Goal: Use online tool/utility: Utilize a website feature to perform a specific function

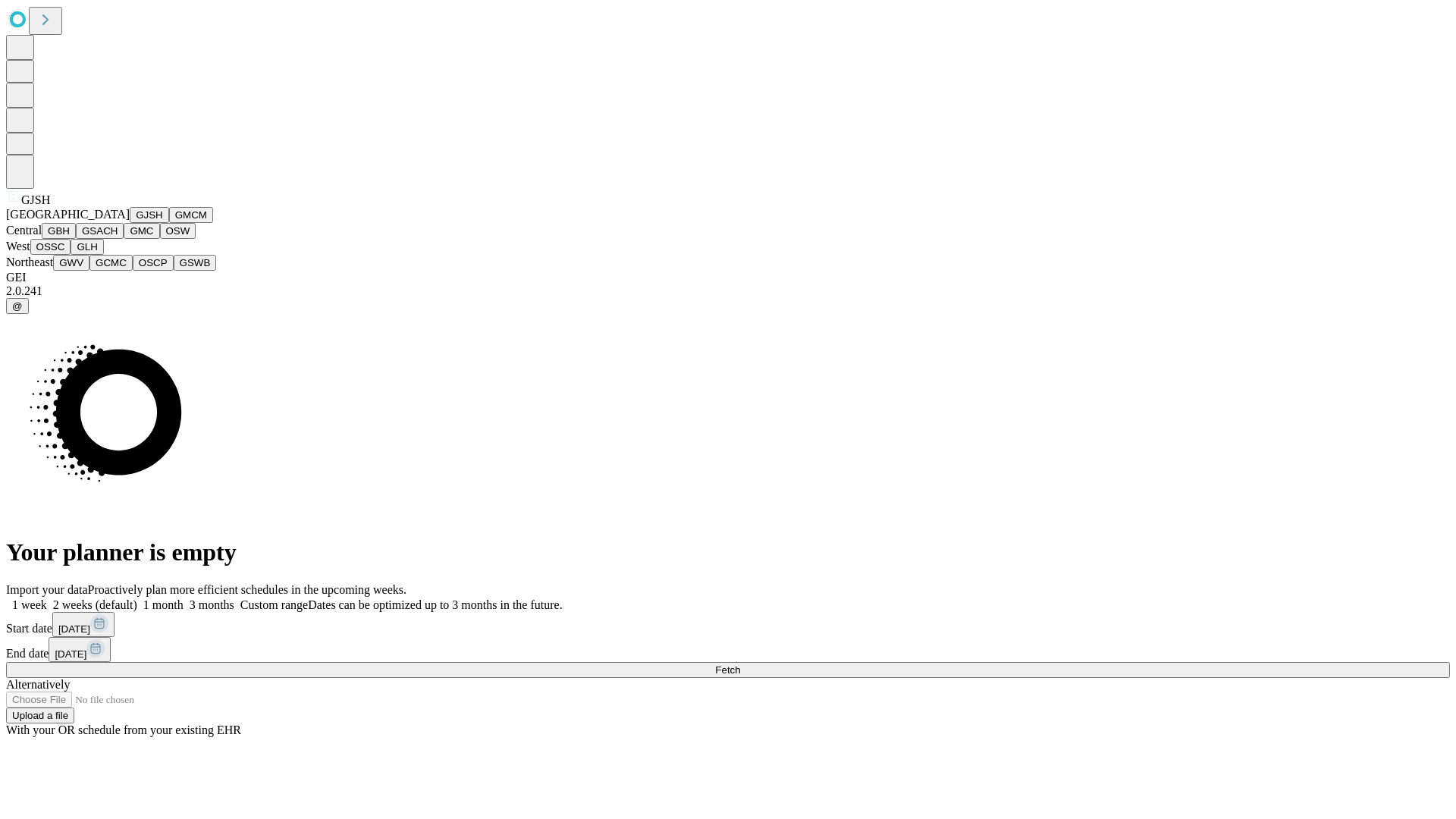
click at [129, 223] on button "GJSH" at bounding box center [149, 215] width 40 height 16
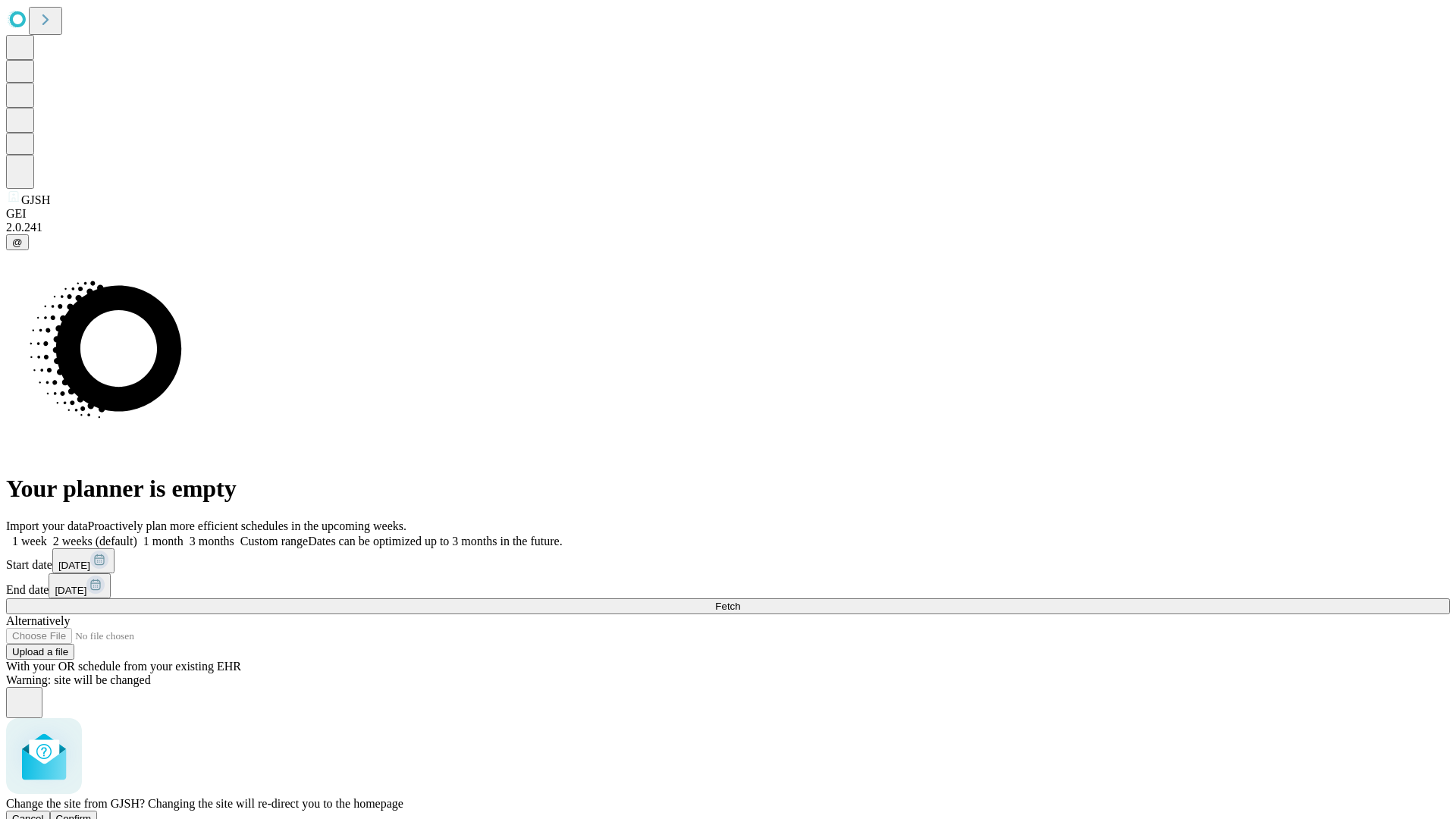
click at [92, 813] on span "Confirm" at bounding box center [74, 819] width 36 height 11
click at [137, 535] on label "2 weeks (default)" at bounding box center [92, 541] width 90 height 13
click at [740, 601] on span "Fetch" at bounding box center [728, 606] width 25 height 11
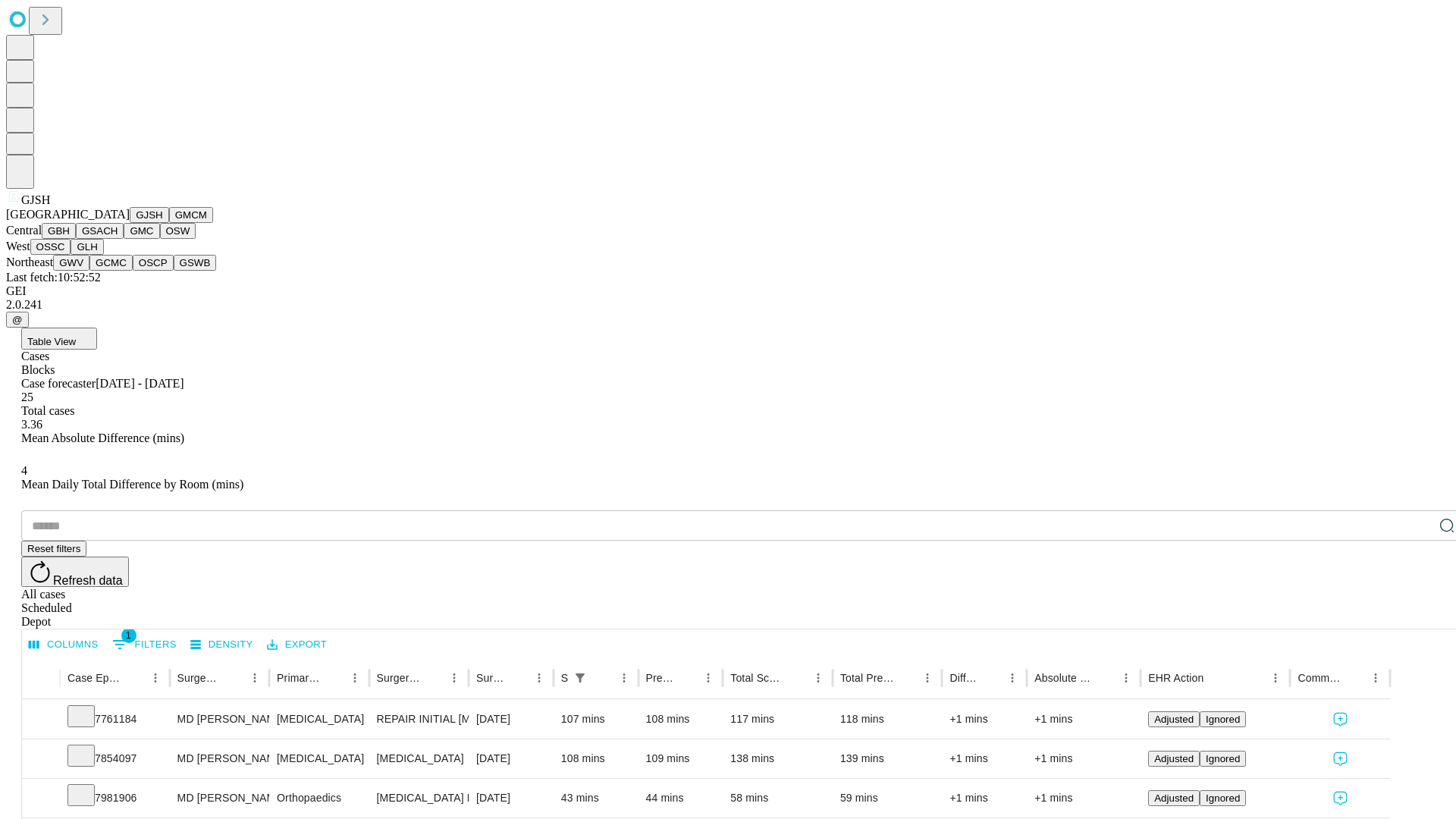
click at [169, 223] on button "GMCM" at bounding box center [190, 215] width 44 height 16
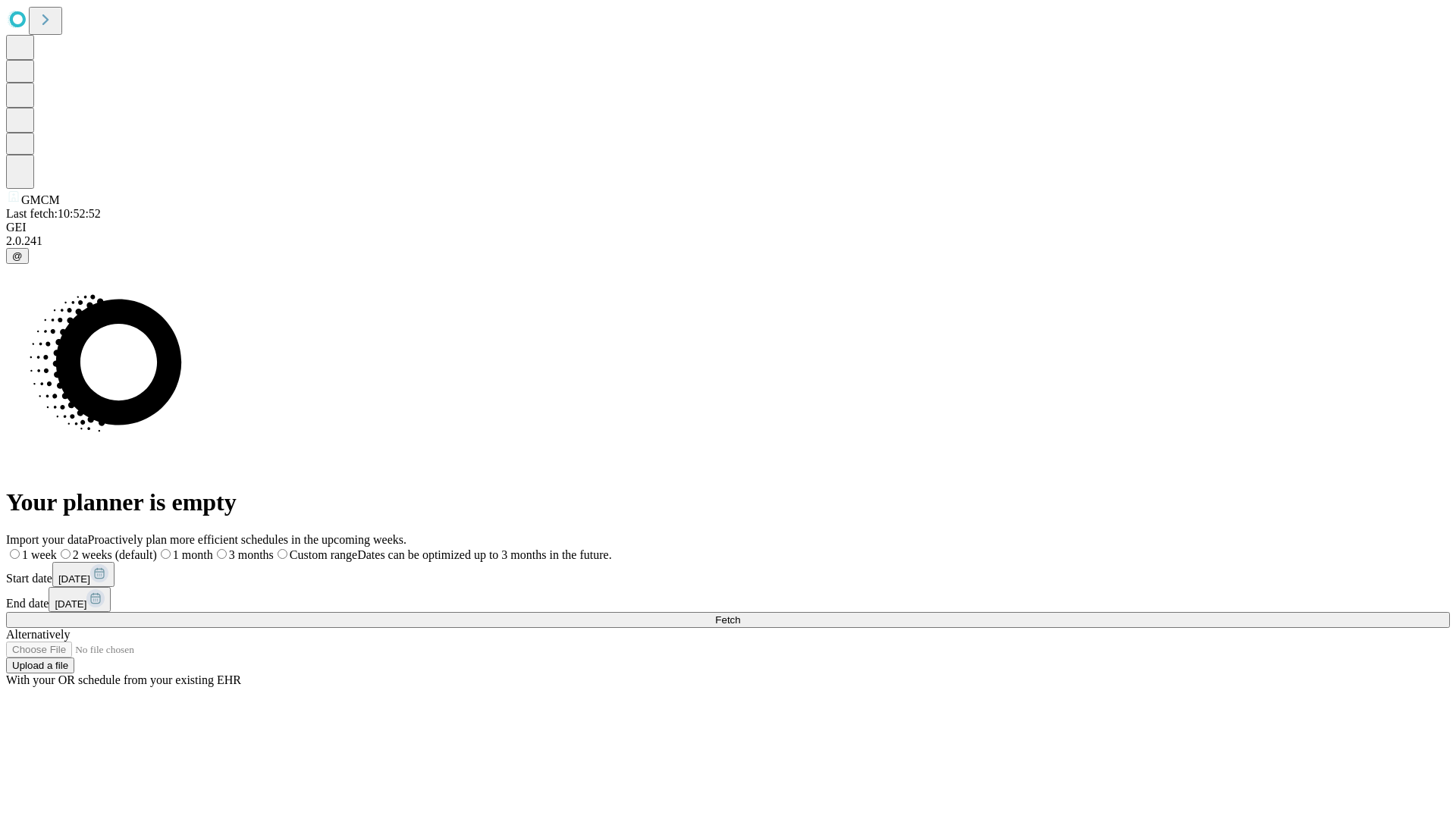
click at [157, 548] on label "2 weeks (default)" at bounding box center [107, 555] width 100 height 13
click at [740, 614] on span "Fetch" at bounding box center [728, 620] width 25 height 11
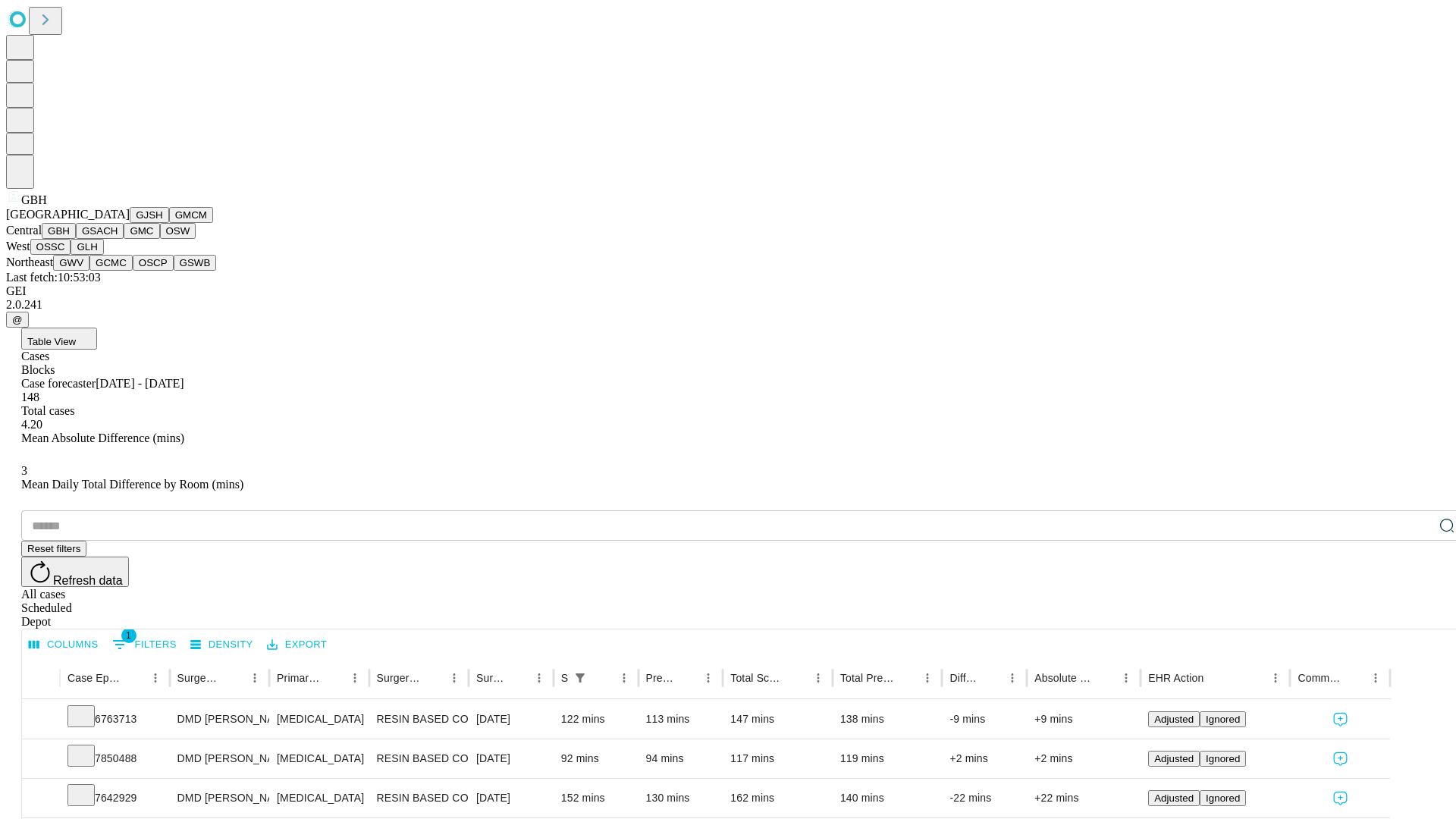
click at [117, 239] on button "GSACH" at bounding box center [100, 231] width 48 height 16
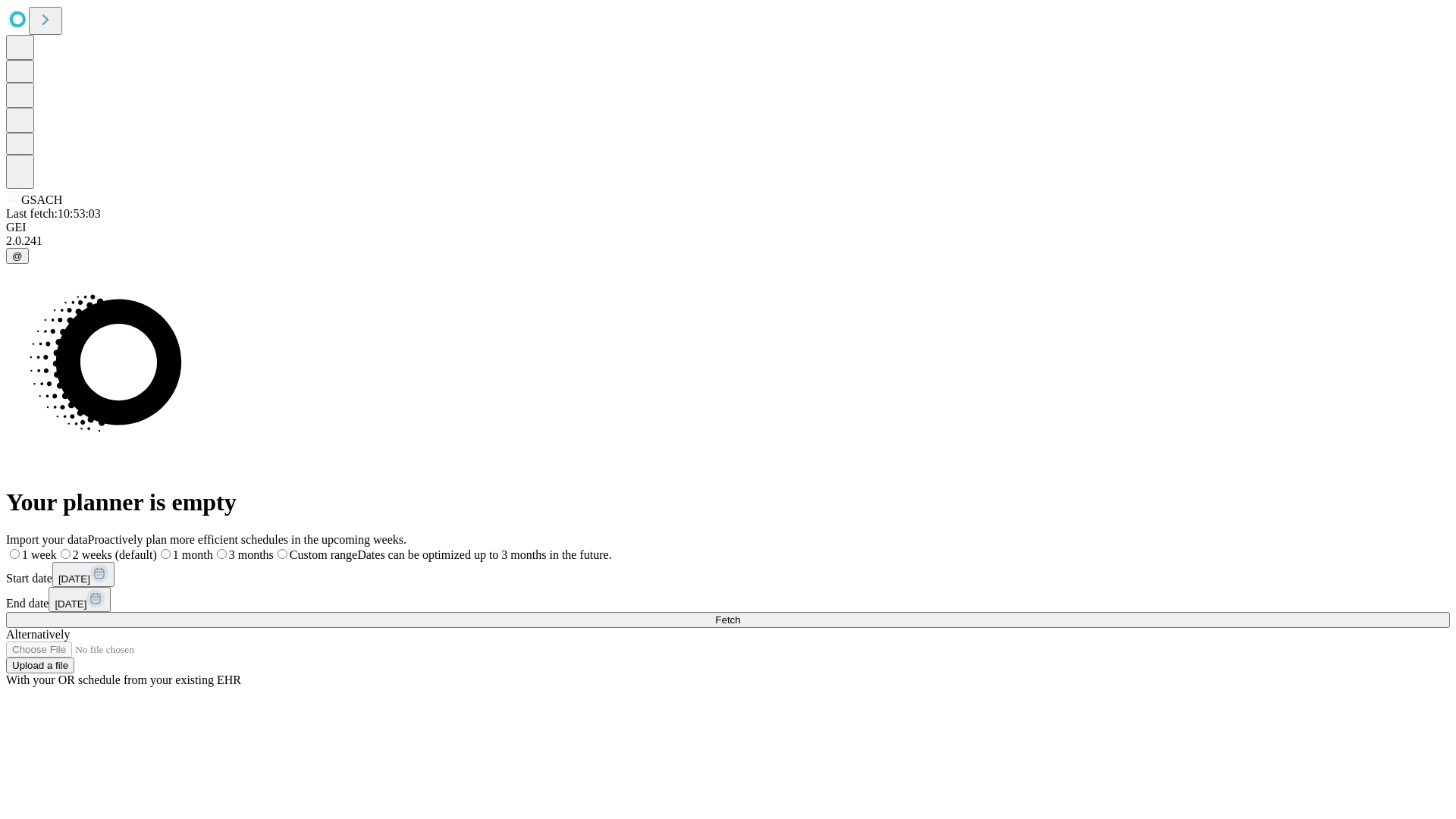
click at [157, 548] on label "2 weeks (default)" at bounding box center [107, 555] width 100 height 13
click at [740, 614] on span "Fetch" at bounding box center [728, 620] width 25 height 11
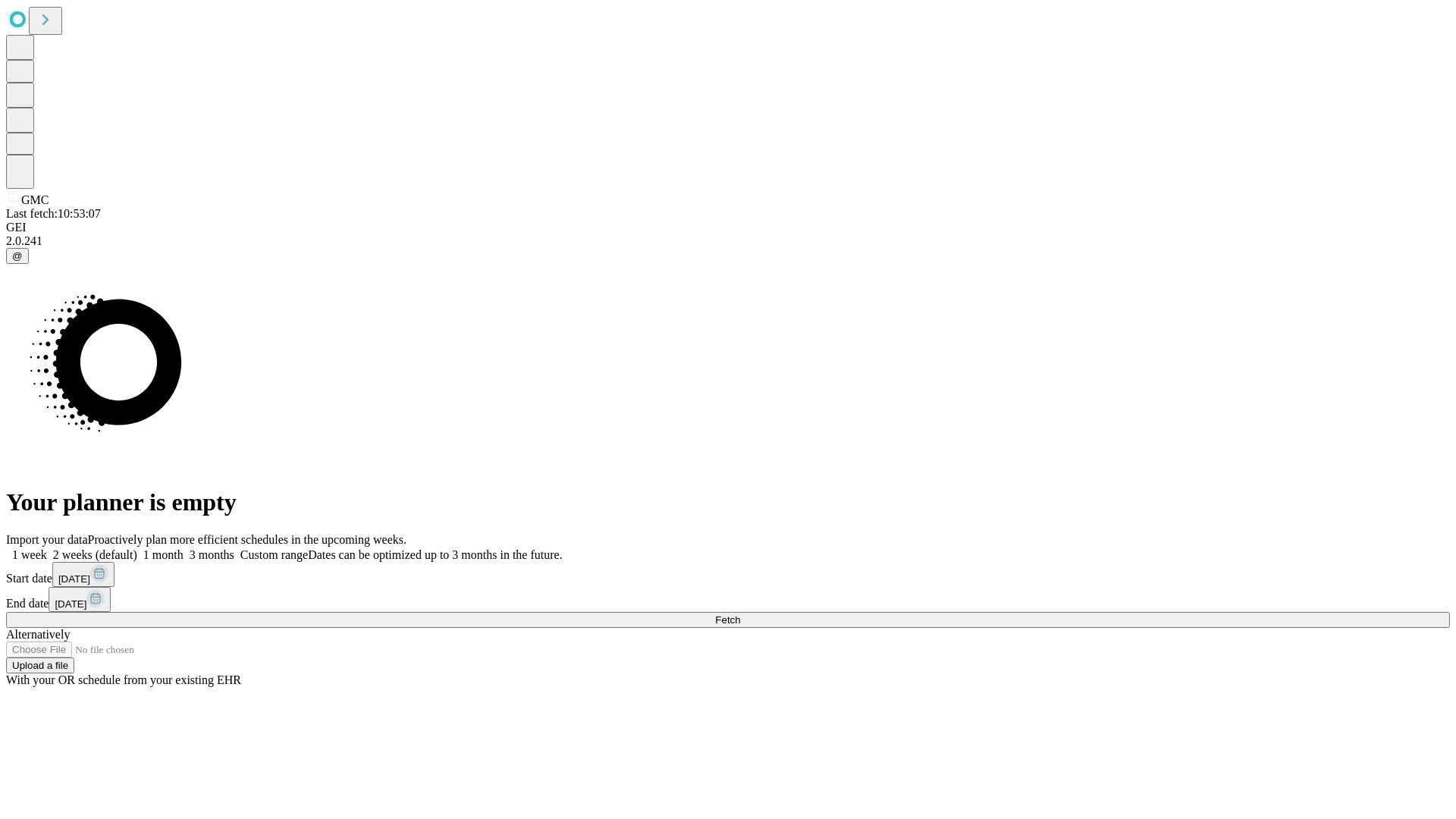
click at [740, 614] on span "Fetch" at bounding box center [728, 620] width 25 height 11
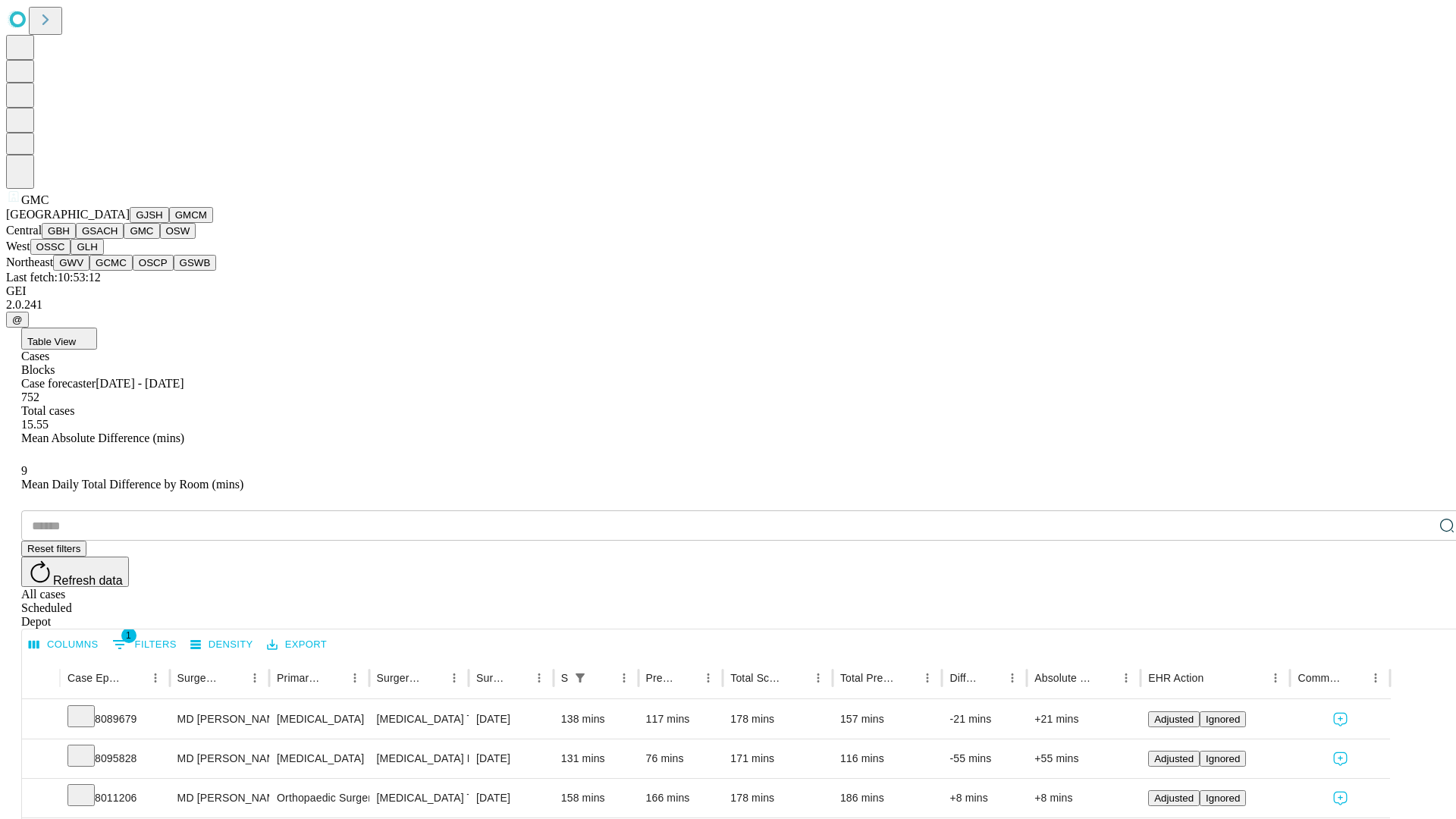
click at [160, 239] on button "OSW" at bounding box center [179, 231] width 36 height 16
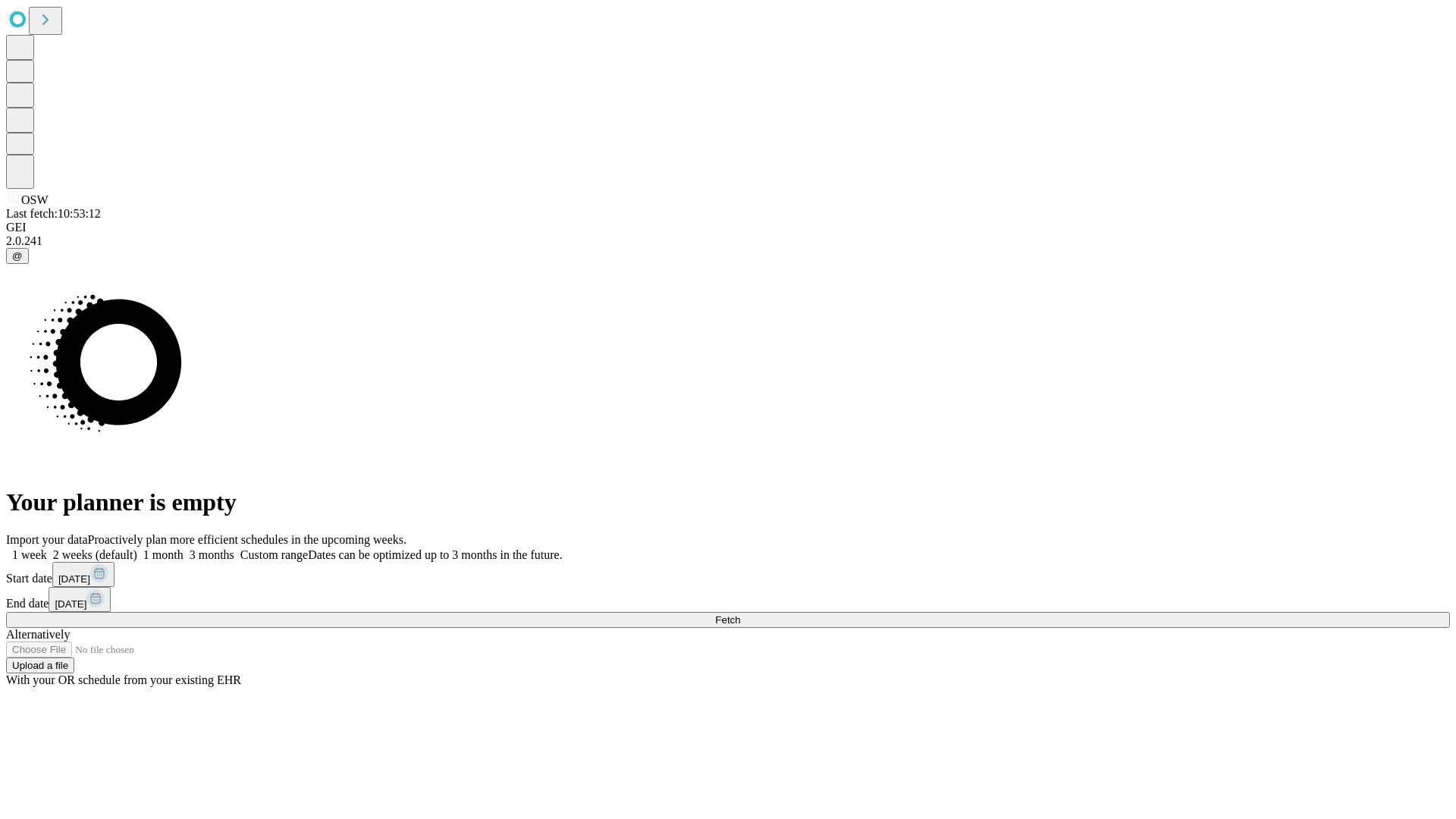
click at [137, 548] on label "2 weeks (default)" at bounding box center [92, 555] width 90 height 13
click at [740, 614] on span "Fetch" at bounding box center [728, 620] width 25 height 11
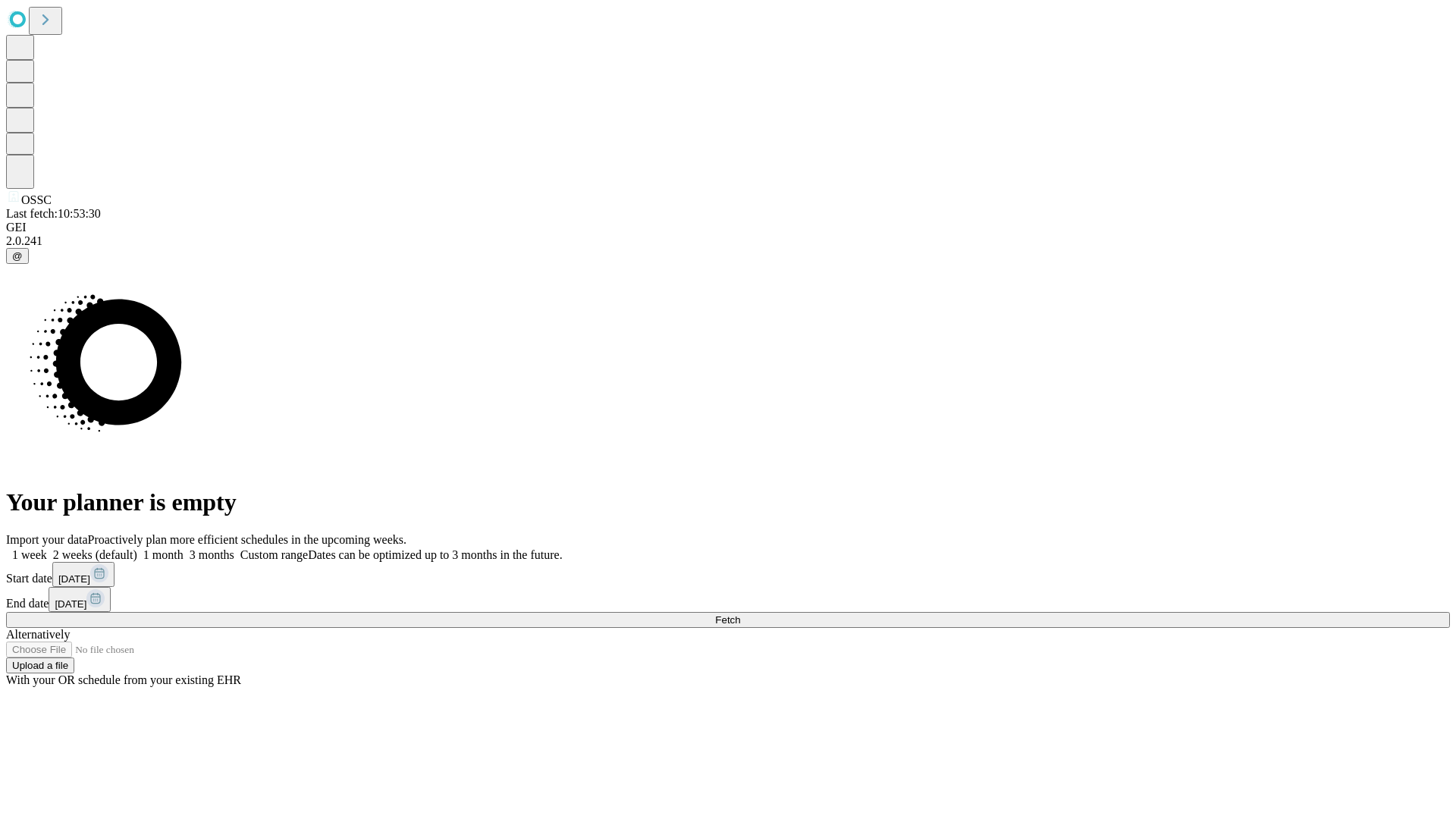
click at [137, 548] on label "2 weeks (default)" at bounding box center [92, 555] width 90 height 13
click at [740, 614] on span "Fetch" at bounding box center [728, 620] width 25 height 11
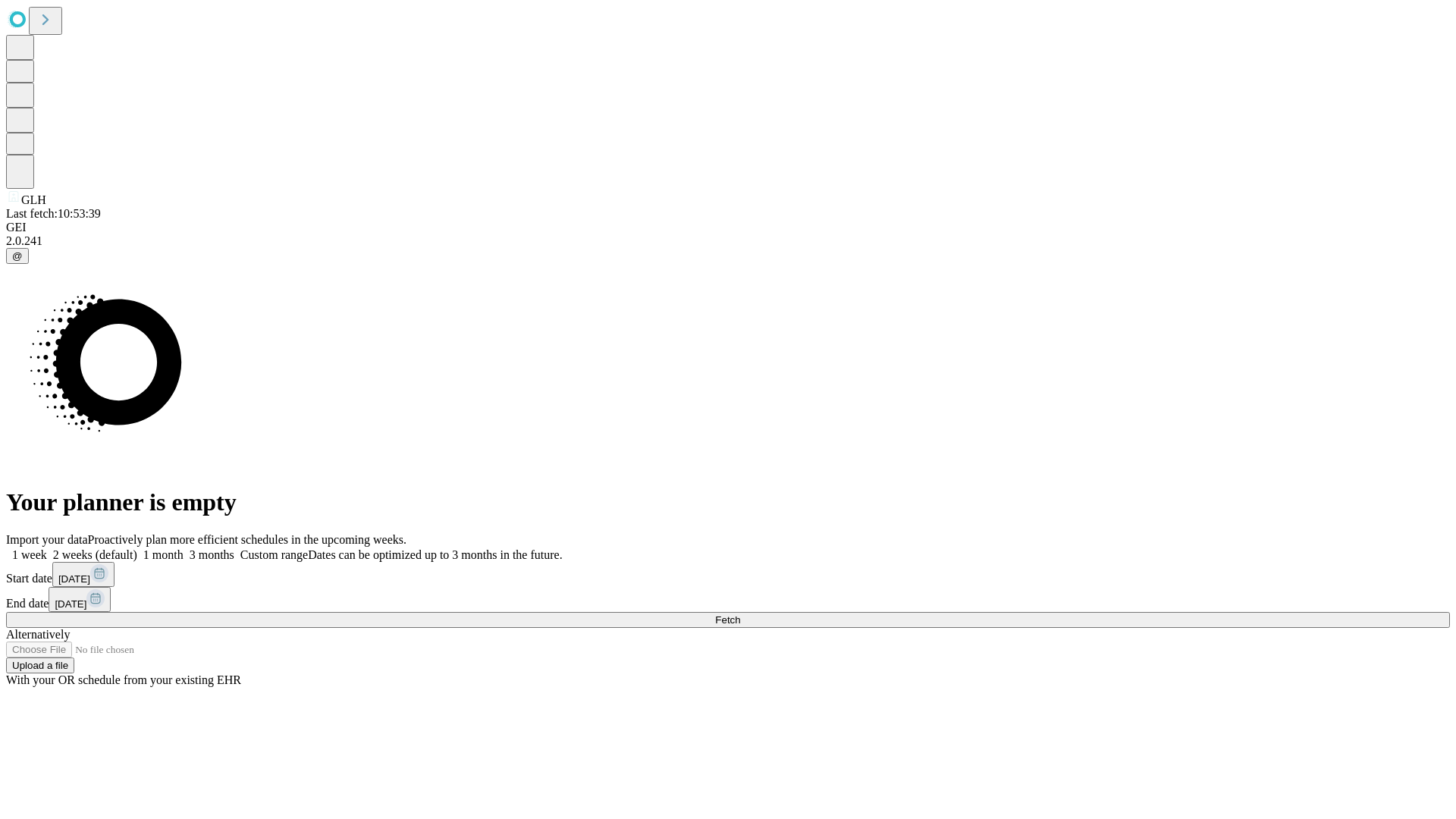
click at [137, 548] on label "2 weeks (default)" at bounding box center [92, 555] width 90 height 13
click at [740, 614] on span "Fetch" at bounding box center [728, 620] width 25 height 11
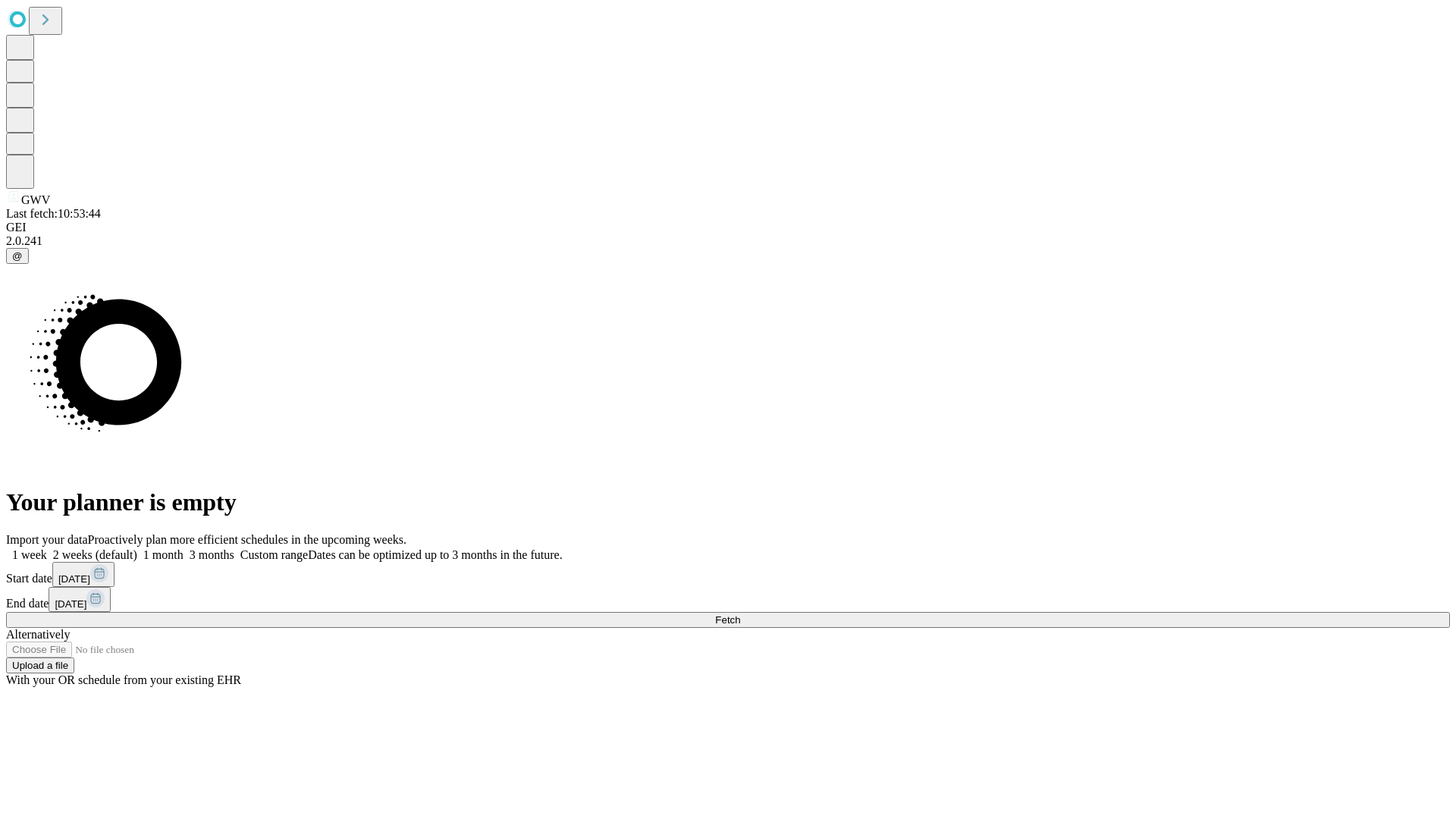
click at [137, 548] on label "2 weeks (default)" at bounding box center [92, 555] width 90 height 13
click at [740, 614] on span "Fetch" at bounding box center [728, 620] width 25 height 11
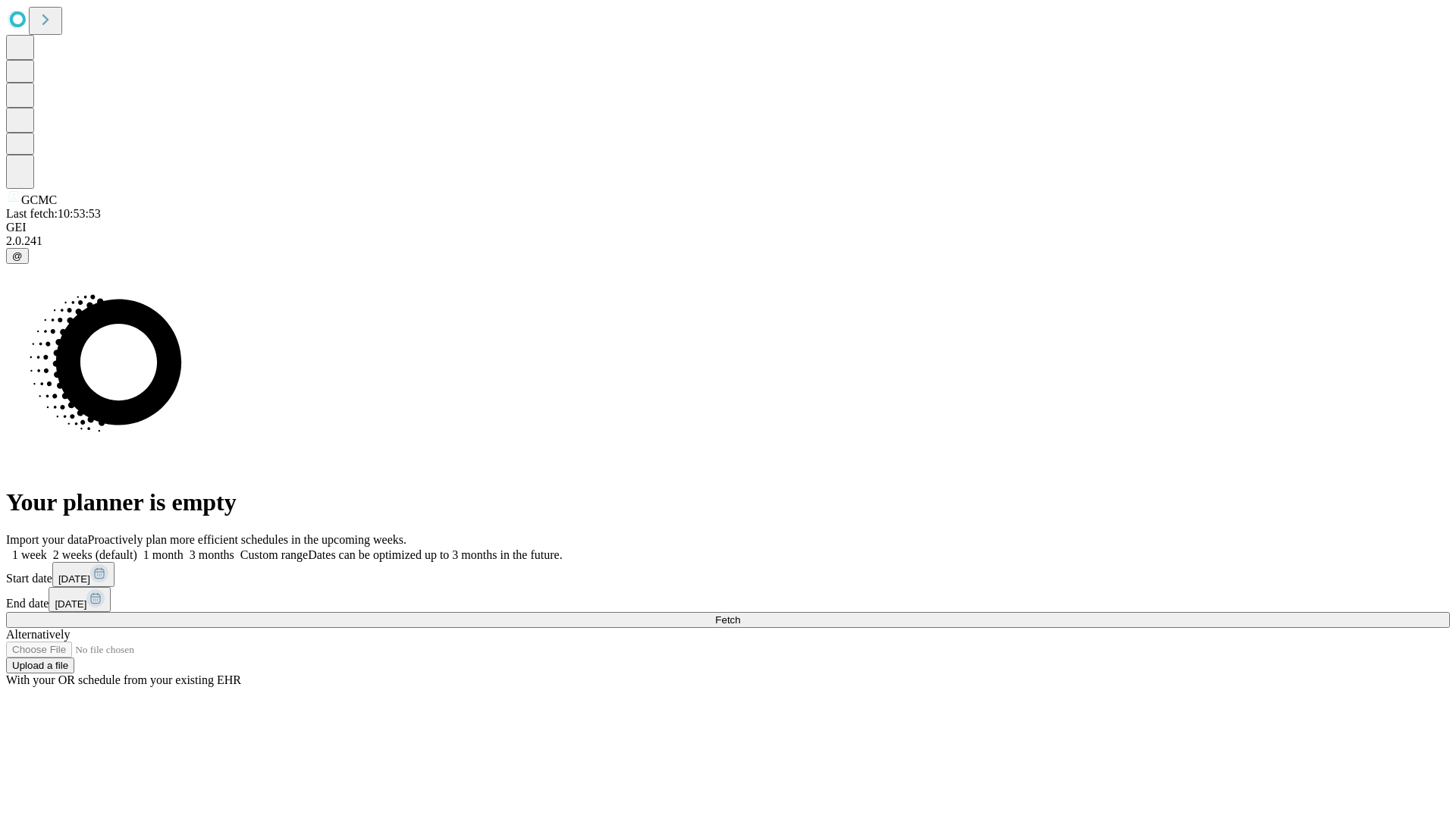
click at [137, 548] on label "2 weeks (default)" at bounding box center [92, 555] width 90 height 13
click at [740, 614] on span "Fetch" at bounding box center [728, 620] width 25 height 11
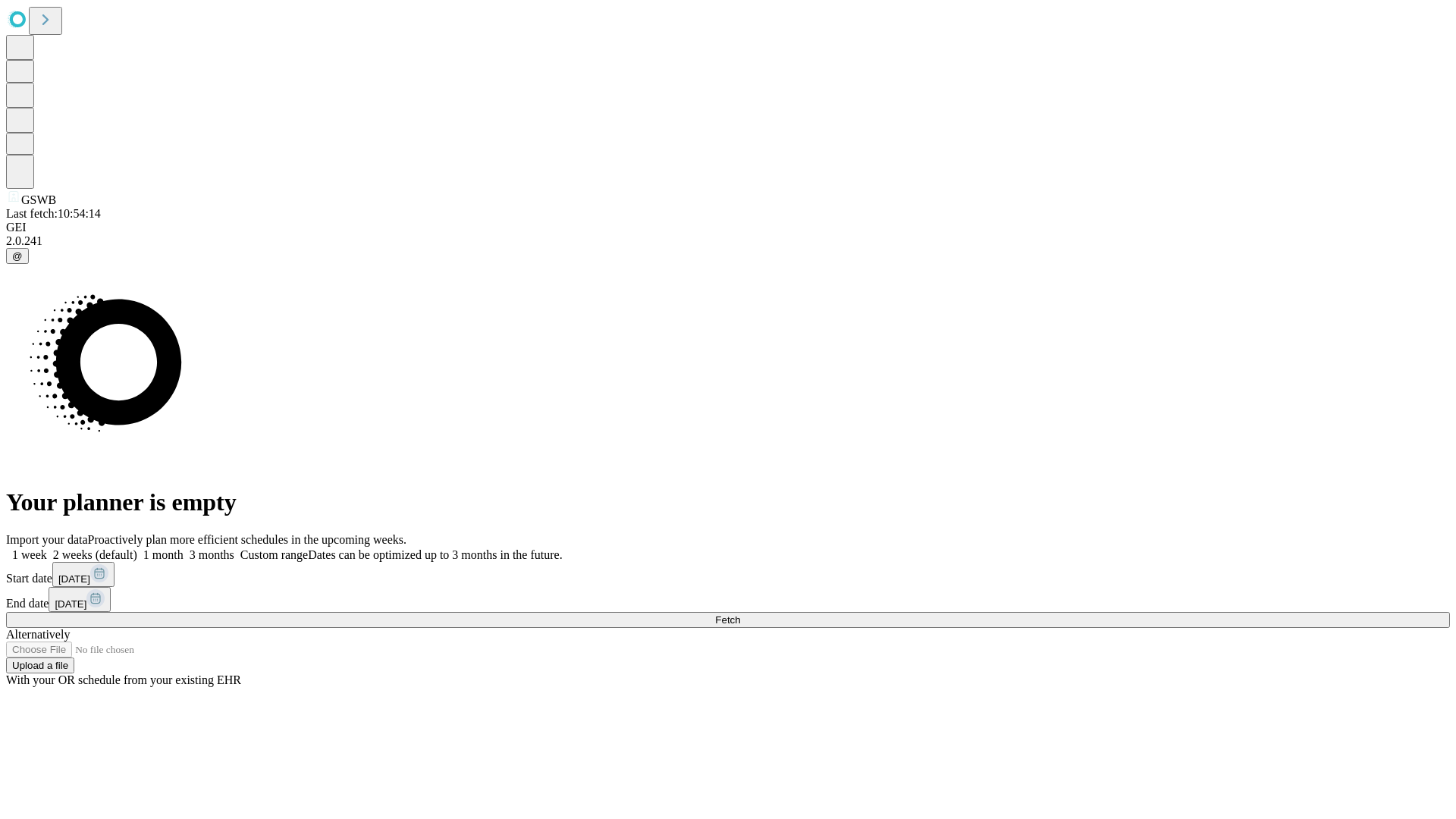
click at [740, 614] on span "Fetch" at bounding box center [728, 620] width 25 height 11
